Goal: Find specific page/section: Find specific page/section

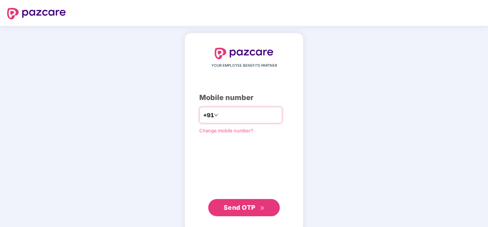
click at [247, 114] on input "number" at bounding box center [249, 114] width 59 height 11
type input "**********"
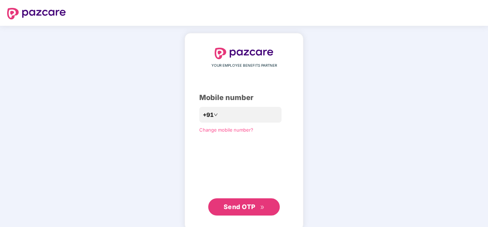
click at [238, 209] on span "Send OTP" at bounding box center [240, 207] width 32 height 8
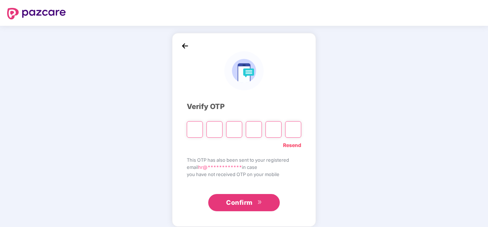
paste input "*"
type input "*"
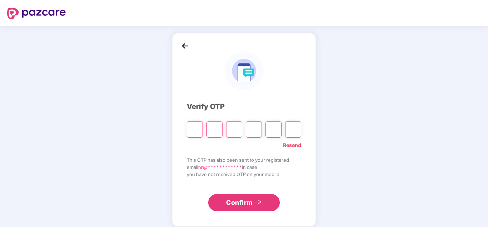
type input "*"
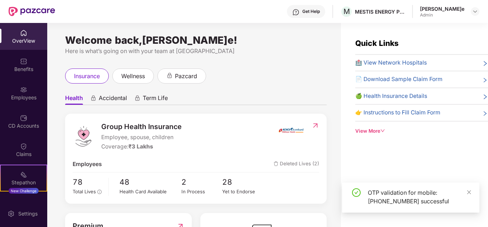
scroll to position [60, 0]
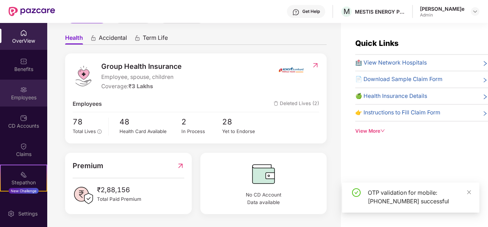
click at [22, 94] on div "Employees" at bounding box center [23, 97] width 47 height 7
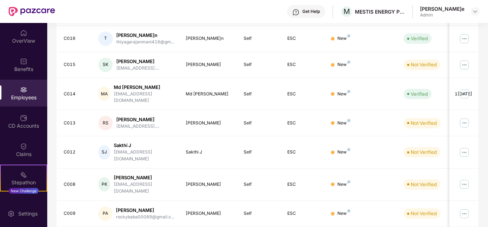
scroll to position [213, 0]
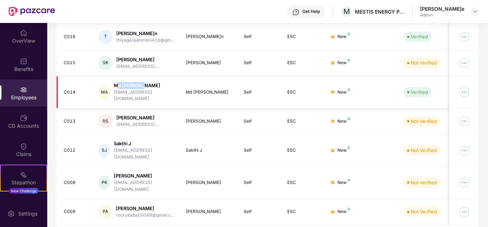
drag, startPoint x: 120, startPoint y: 79, endPoint x: 145, endPoint y: 79, distance: 25.1
click at [145, 82] on div "Md Udaib Ahmed" at bounding box center [144, 85] width 61 height 7
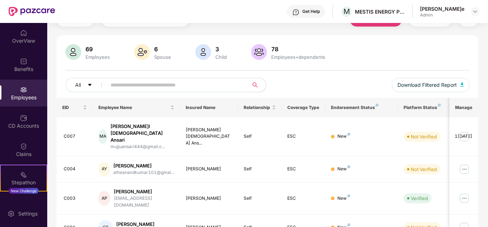
scroll to position [0, 0]
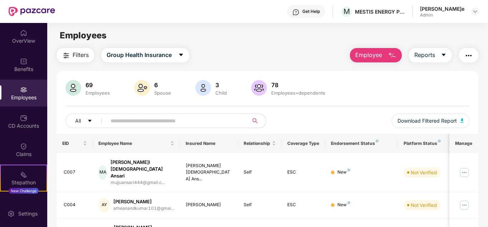
click at [468, 50] on button "button" at bounding box center [468, 55] width 19 height 14
click at [336, 102] on div "69 Employees 6 Spouse 3 Child 78 Employees+dependents All Download Filtered Rep…" at bounding box center [268, 107] width 423 height 54
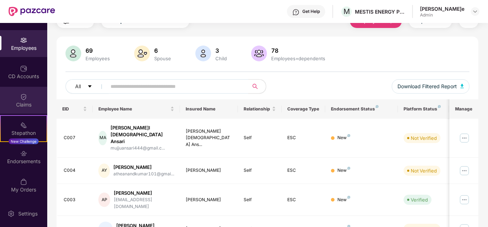
scroll to position [35, 0]
click at [10, 157] on div "Endorsements" at bounding box center [23, 156] width 47 height 27
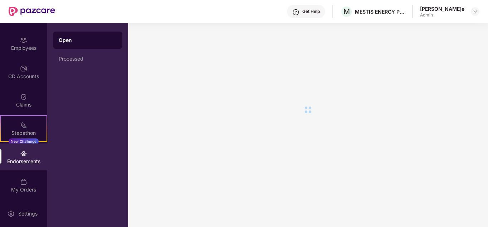
scroll to position [0, 0]
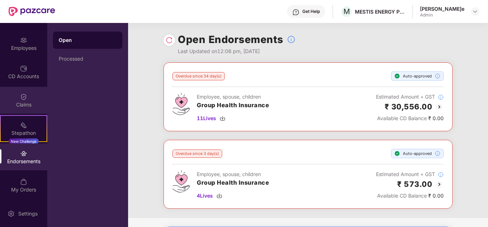
click at [10, 109] on div "Claims" at bounding box center [23, 100] width 47 height 27
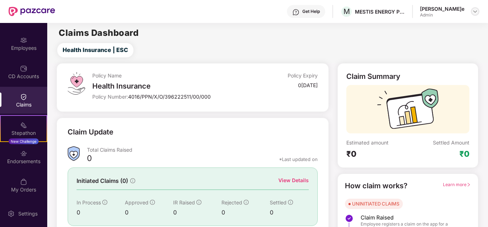
click at [476, 11] on img at bounding box center [476, 12] width 6 height 6
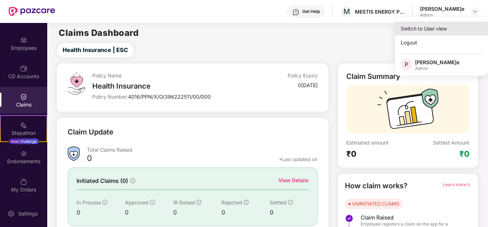
click at [427, 34] on div "Switch to User view" at bounding box center [441, 28] width 93 height 14
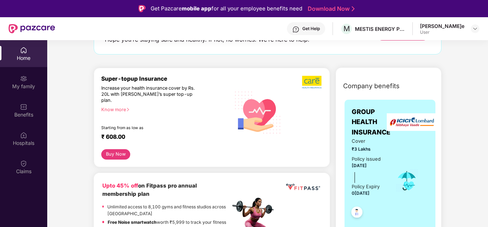
scroll to position [62, 0]
click at [211, 134] on div "₹ 608.00" at bounding box center [162, 138] width 122 height 9
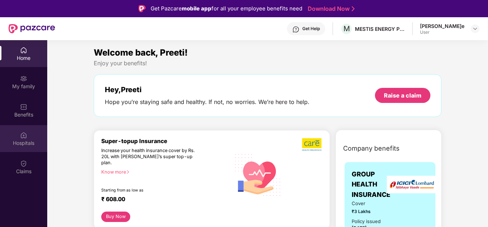
click at [29, 131] on div "Hospitals" at bounding box center [23, 138] width 47 height 27
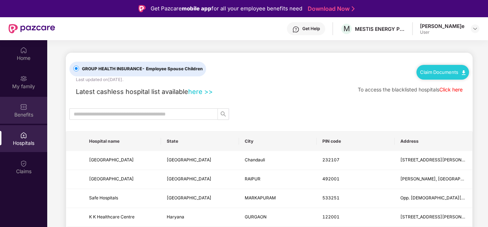
click at [26, 110] on img at bounding box center [23, 106] width 7 height 7
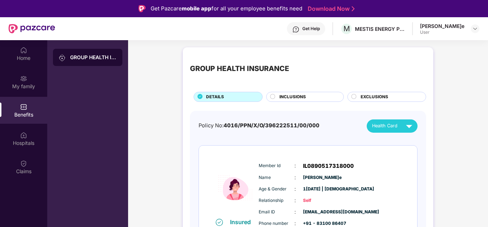
scroll to position [16, 0]
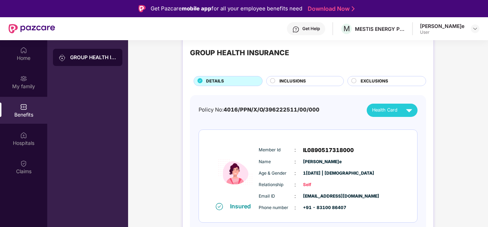
click at [35, 111] on div "Benefits" at bounding box center [23, 114] width 47 height 7
click at [372, 109] on span "Health Card" at bounding box center [384, 109] width 25 height 7
click at [334, 103] on div "Policy No: 4016/PPN/X/O/396222511/00/000 Health Card" at bounding box center [308, 109] width 219 height 13
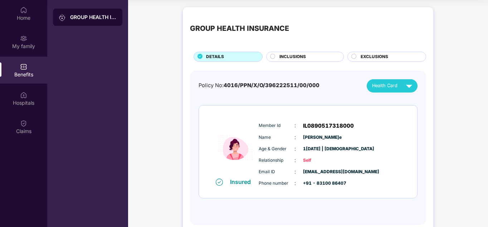
scroll to position [0, 0]
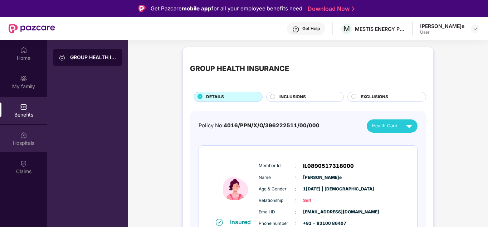
click at [30, 137] on div "Hospitals" at bounding box center [23, 138] width 47 height 27
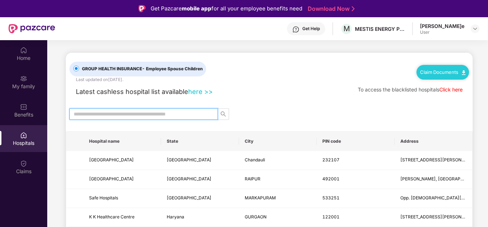
click at [112, 113] on input "text" at bounding box center [141, 114] width 134 height 8
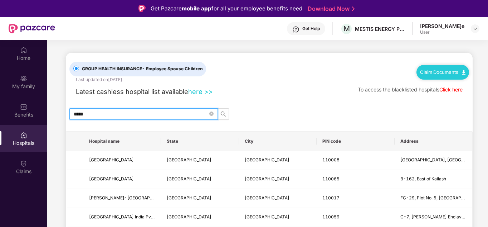
type input "*****"
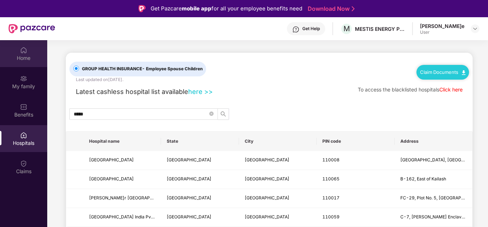
click at [17, 57] on div "Home" at bounding box center [23, 57] width 47 height 7
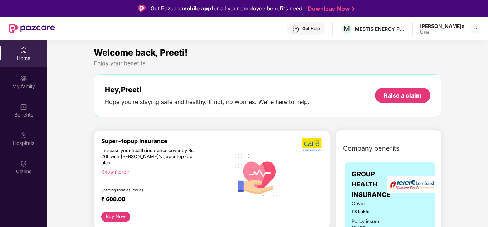
click at [461, 35] on div "User" at bounding box center [442, 32] width 44 height 6
click at [473, 29] on img at bounding box center [476, 29] width 6 height 6
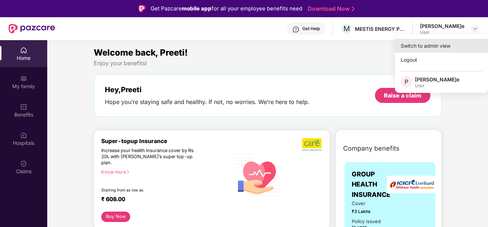
click at [421, 52] on div "Switch to admin view" at bounding box center [441, 46] width 93 height 14
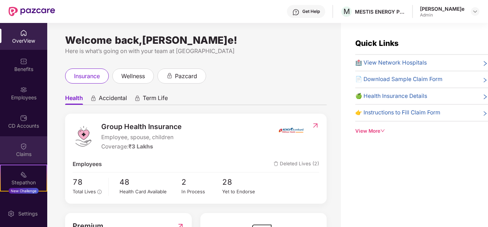
scroll to position [49, 0]
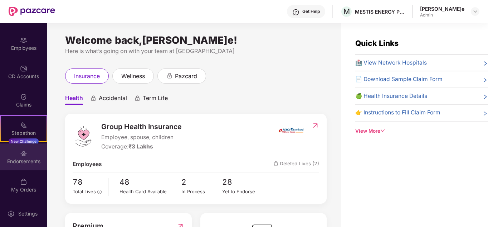
click at [24, 156] on img at bounding box center [23, 153] width 7 height 7
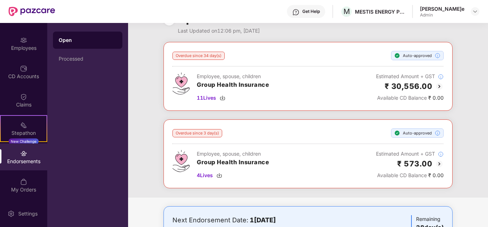
scroll to position [15, 0]
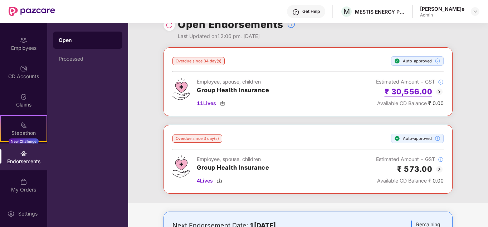
click at [407, 86] on h2 "₹ 30,556.00" at bounding box center [409, 92] width 48 height 12
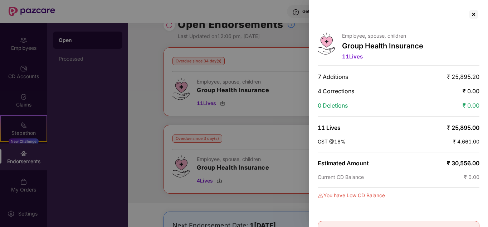
scroll to position [47, 0]
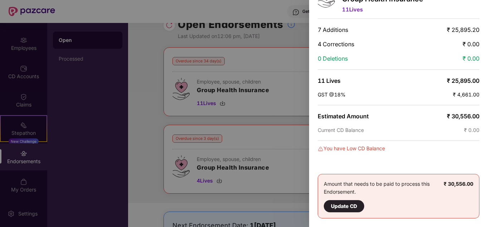
click at [338, 207] on div "Update CD" at bounding box center [344, 206] width 26 height 8
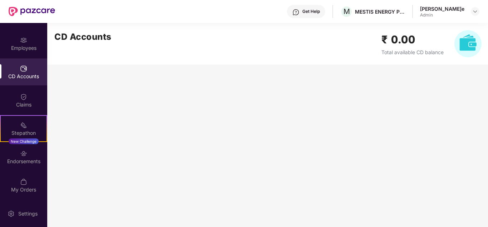
scroll to position [0, 0]
click at [457, 42] on img at bounding box center [468, 43] width 27 height 27
click at [24, 160] on div "Endorsements" at bounding box center [23, 161] width 47 height 7
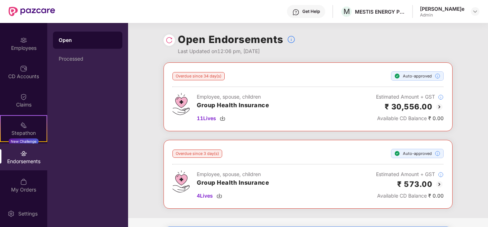
click at [439, 105] on img at bounding box center [439, 106] width 9 height 9
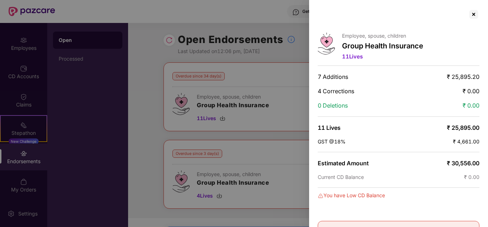
scroll to position [47, 0]
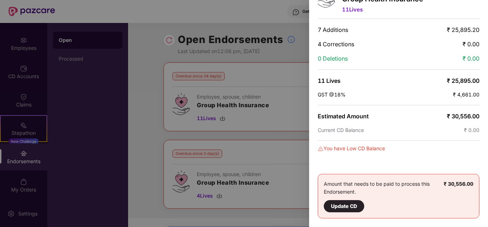
click at [242, 61] on div at bounding box center [244, 113] width 488 height 227
click at [289, 167] on div at bounding box center [244, 113] width 488 height 227
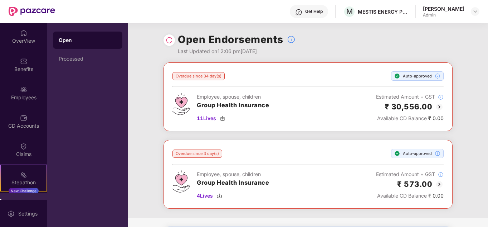
click at [439, 184] on img at bounding box center [439, 184] width 9 height 9
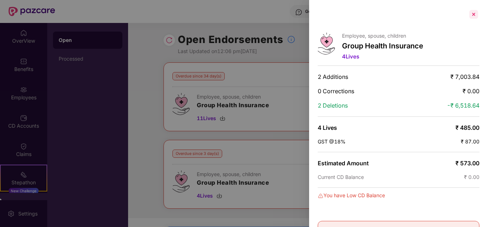
click at [472, 16] on div at bounding box center [473, 14] width 11 height 11
